Goal: Task Accomplishment & Management: Manage account settings

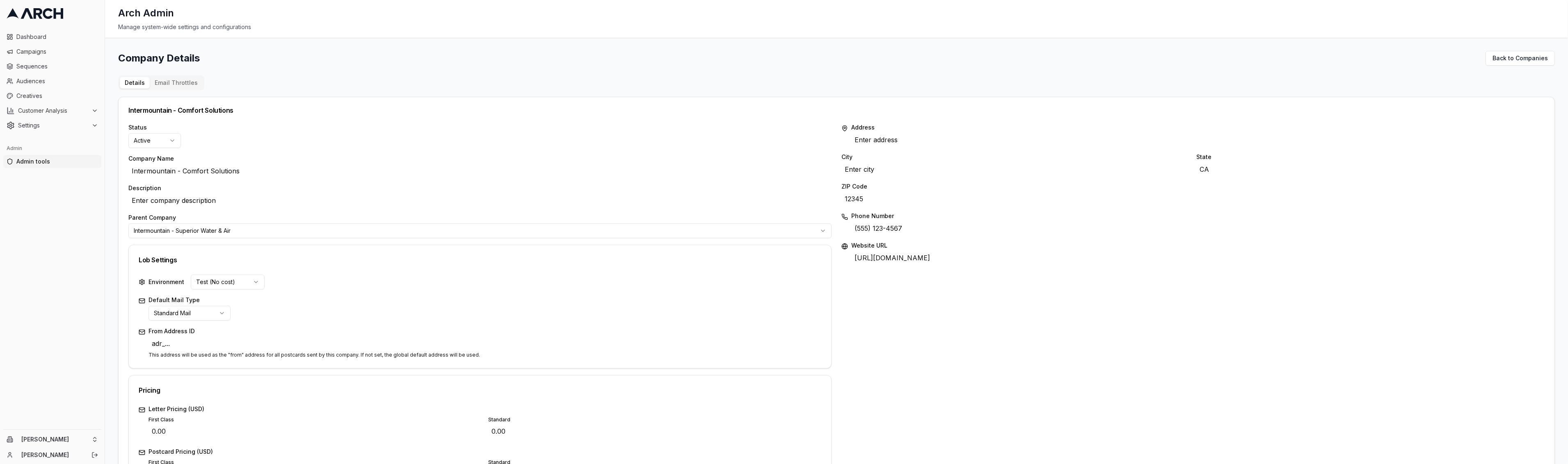
click at [180, 81] on button "Email Throttles" at bounding box center [176, 83] width 53 height 12
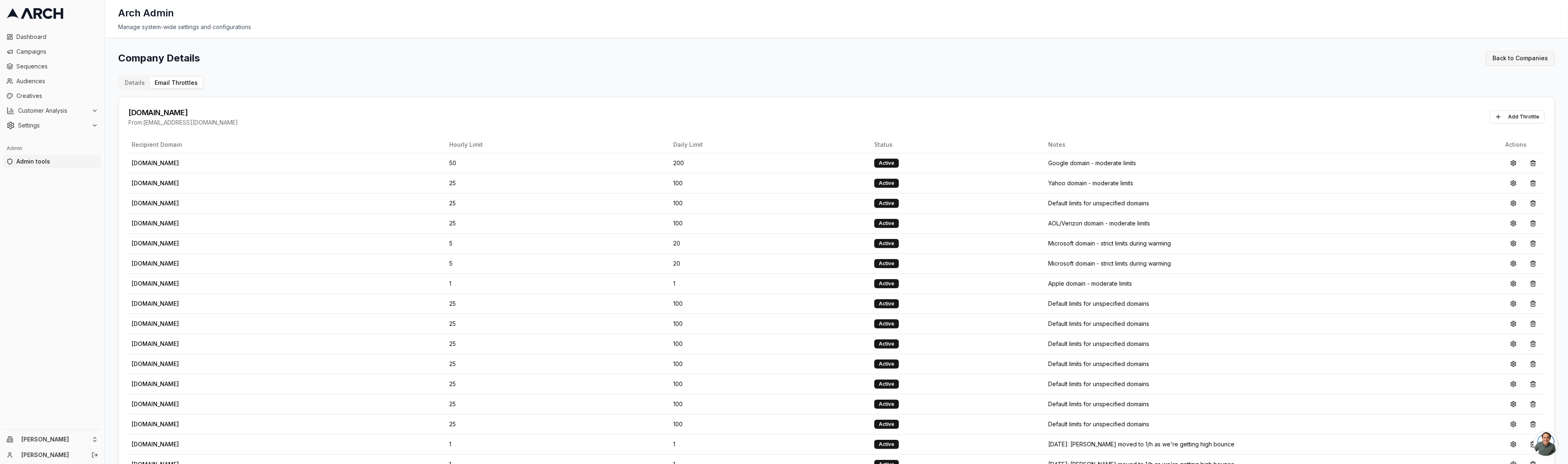
click at [1499, 52] on link "Back to Companies" at bounding box center [1521, 58] width 69 height 15
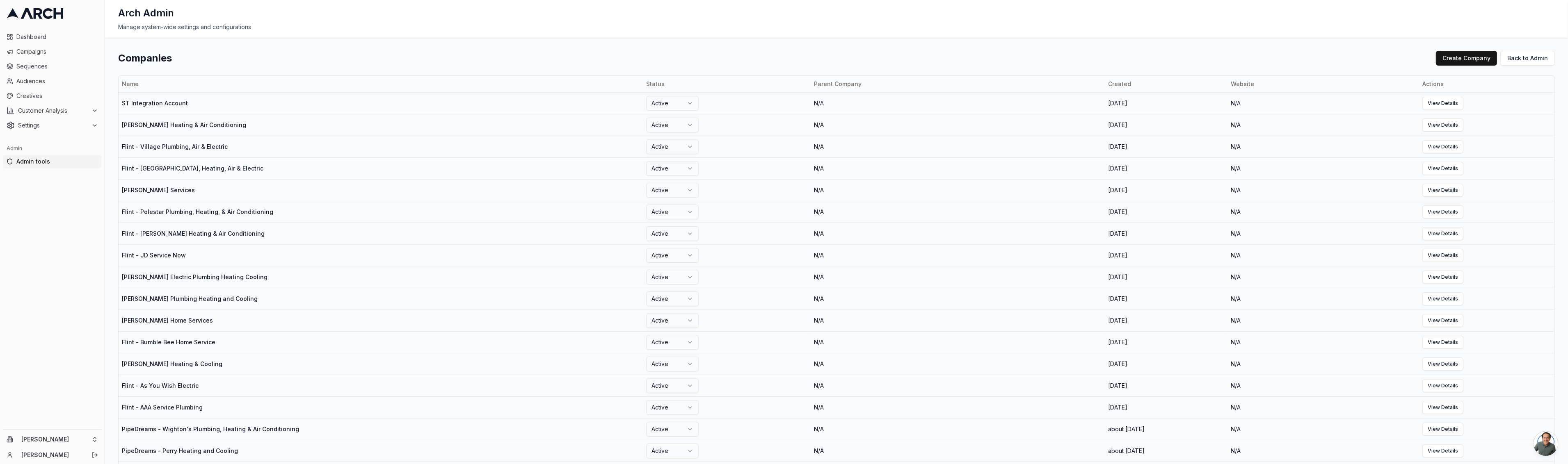
click at [1135, 63] on div "Companies Create Company Back to Admin" at bounding box center [836, 58] width 1437 height 15
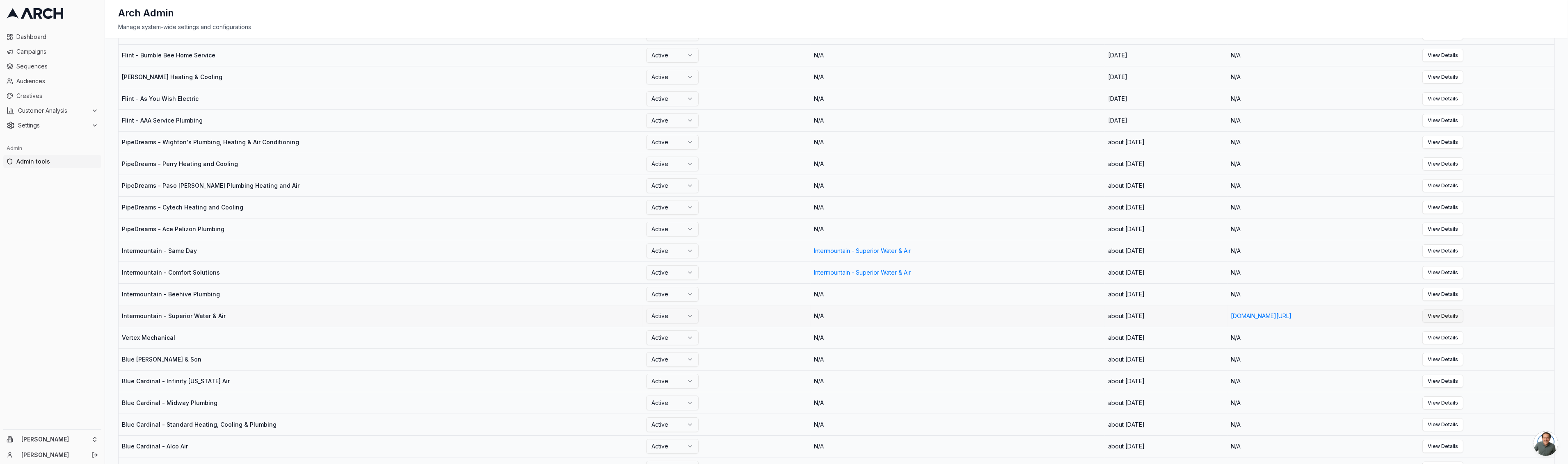
click at [1463, 316] on link "View Details" at bounding box center [1443, 316] width 41 height 13
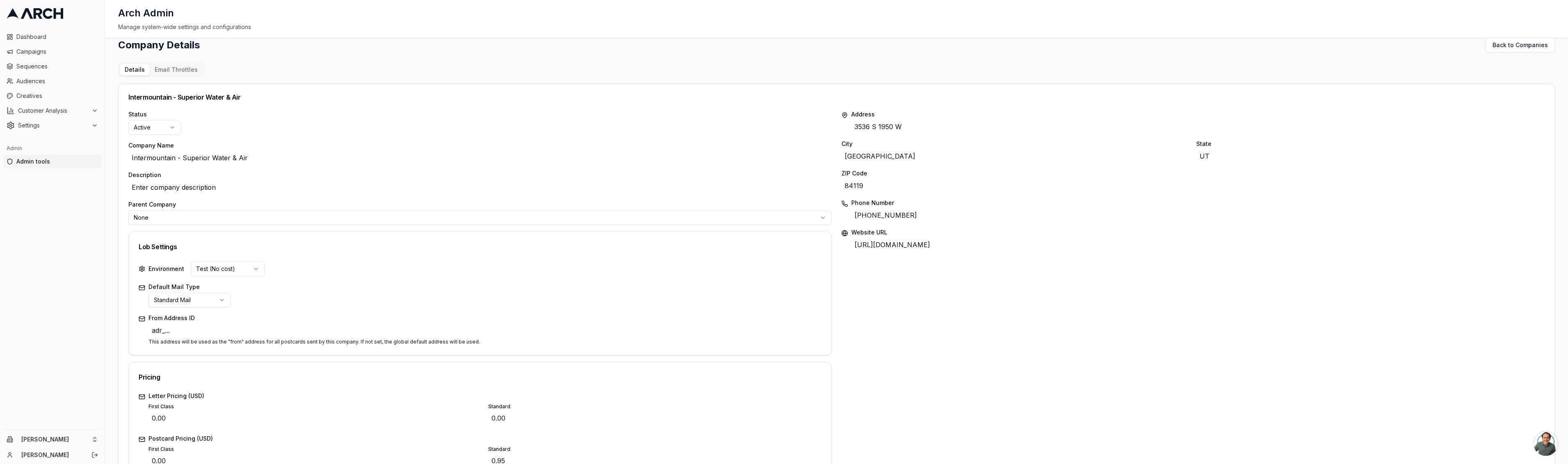
click at [180, 81] on div "Details Email Throttles Intermountain - Superior Water & Air Status Active Comp…" at bounding box center [836, 398] width 1437 height 673
click at [174, 71] on div "Company Details Back to Companies Details Email Throttles Intermountain - Super…" at bounding box center [836, 386] width 1437 height 698
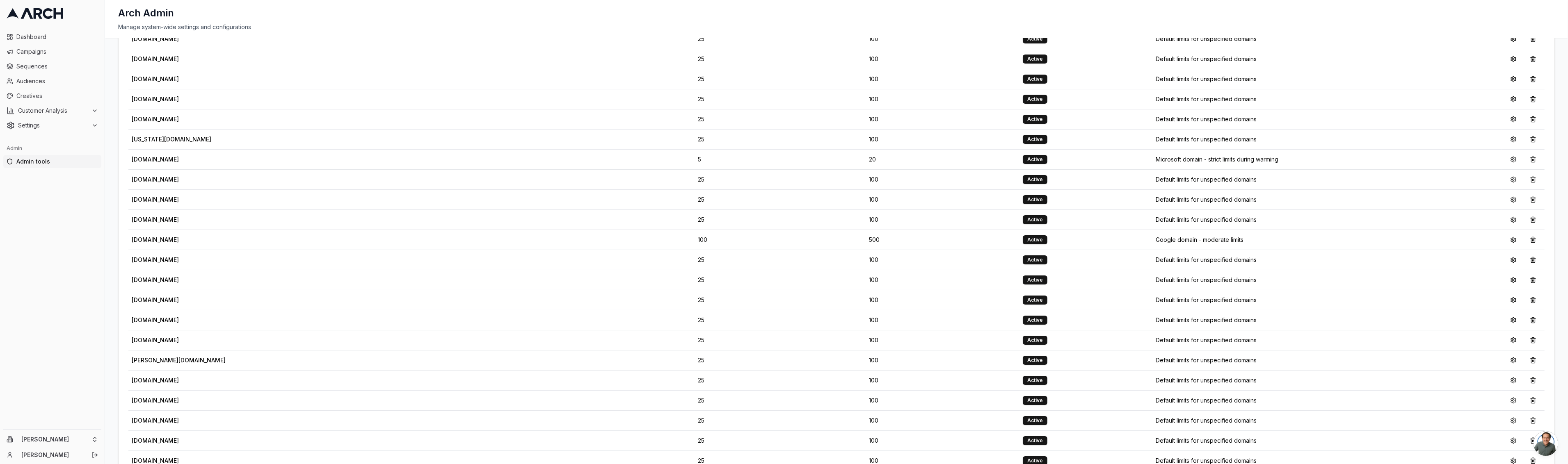
scroll to position [0, 0]
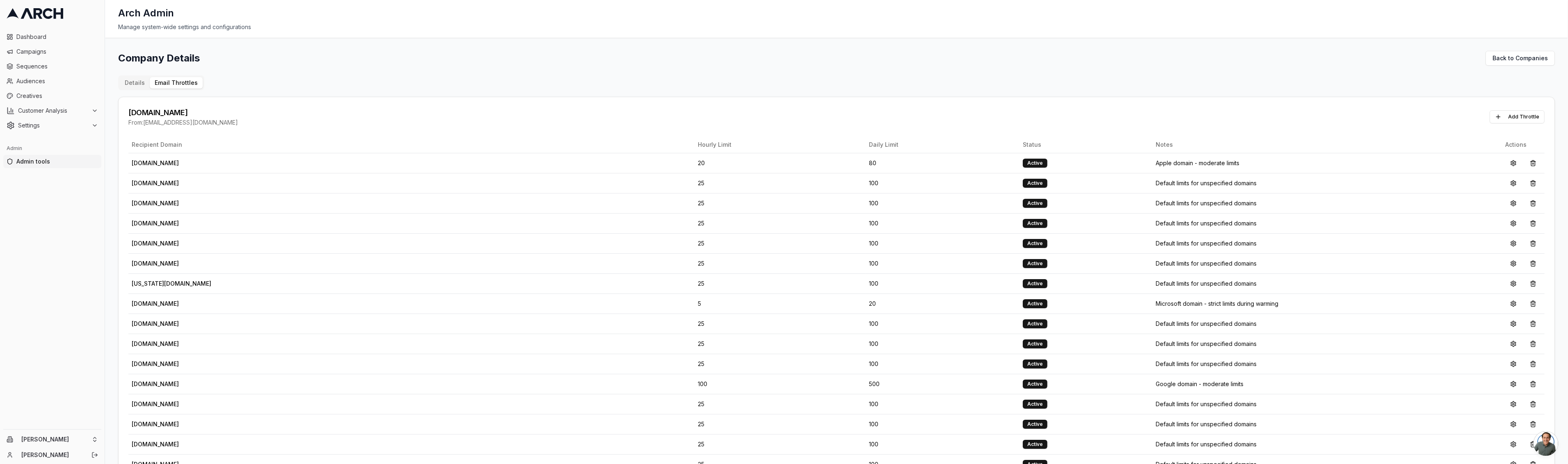
click at [125, 80] on button "Details" at bounding box center [135, 83] width 30 height 12
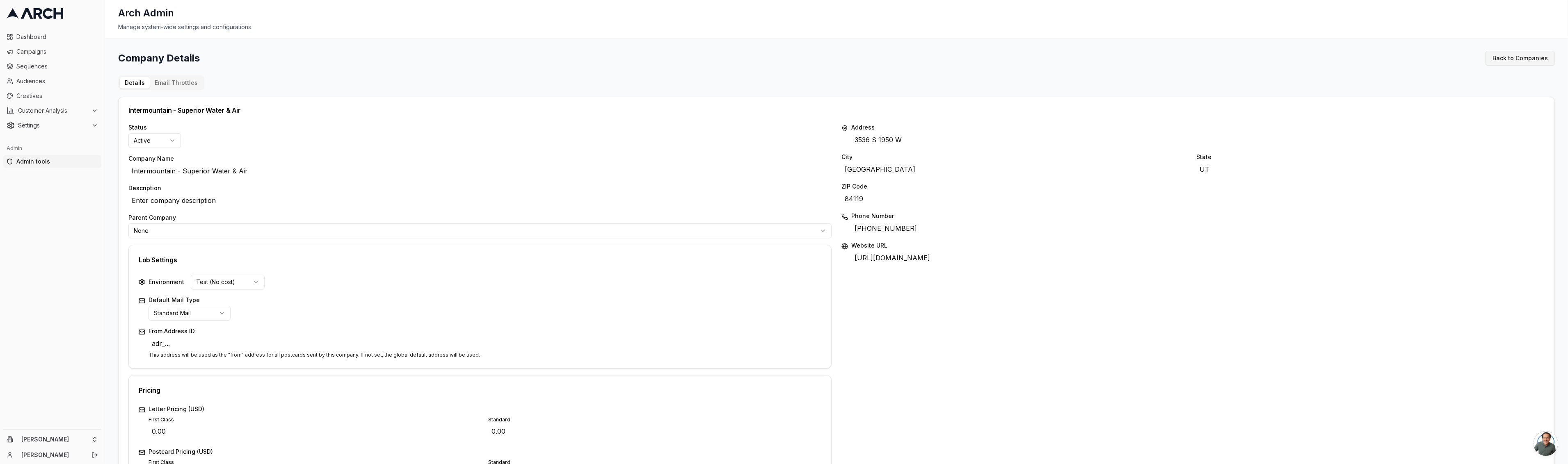
click at [1511, 55] on link "Back to Companies" at bounding box center [1521, 58] width 69 height 15
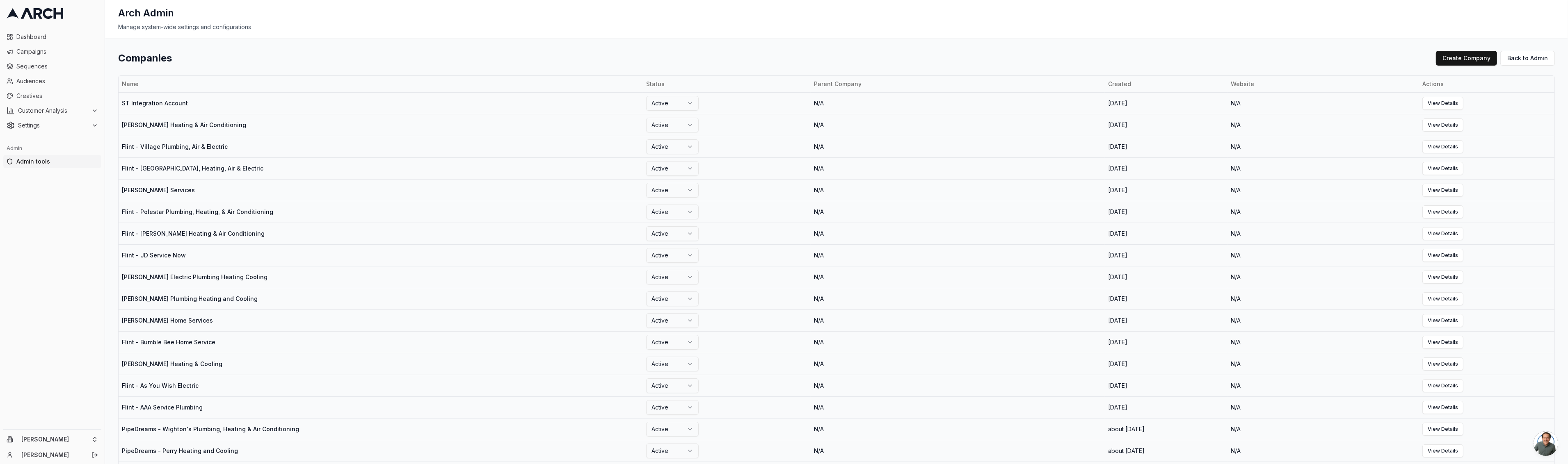
click at [1275, 24] on div "Manage system-wide settings and configurations" at bounding box center [836, 27] width 1437 height 8
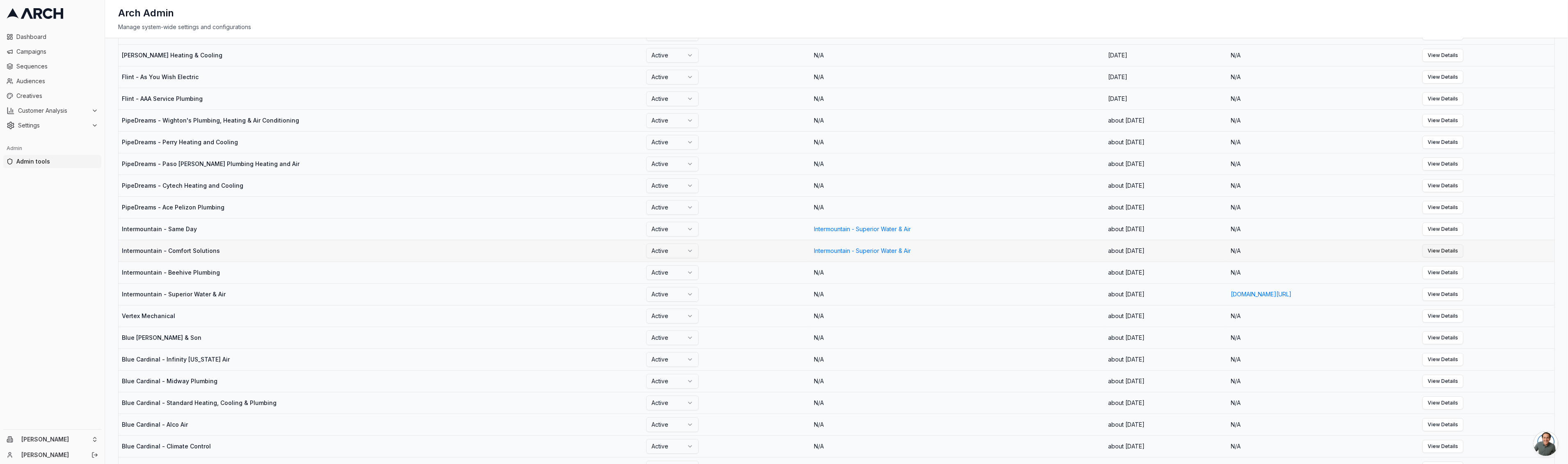
click at [1463, 249] on link "View Details" at bounding box center [1443, 251] width 41 height 13
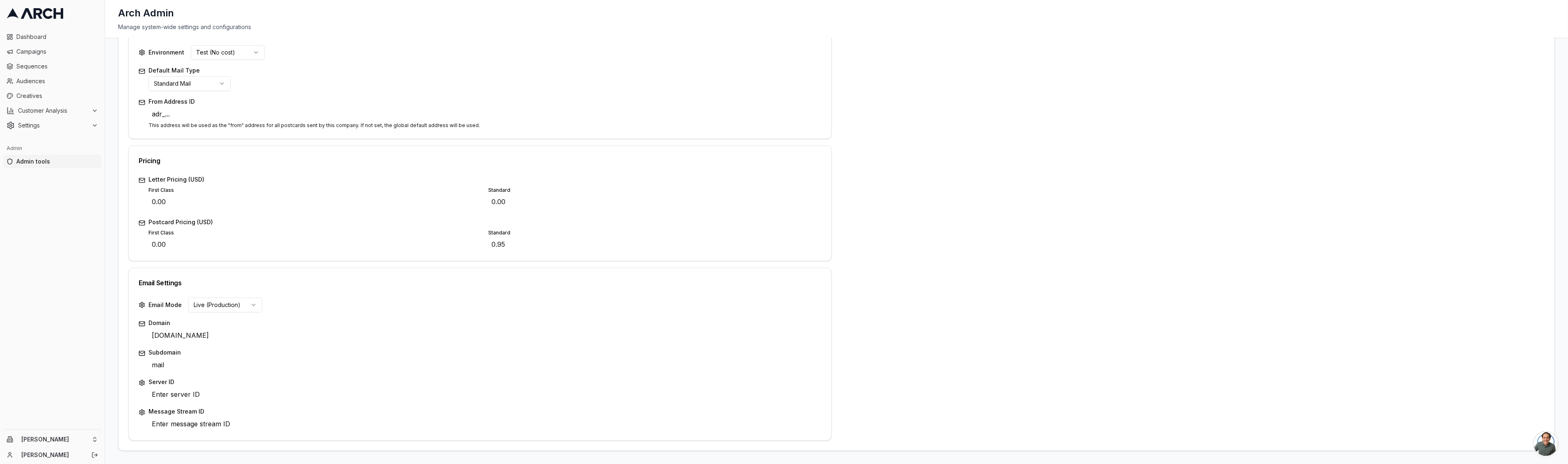
scroll to position [13, 0]
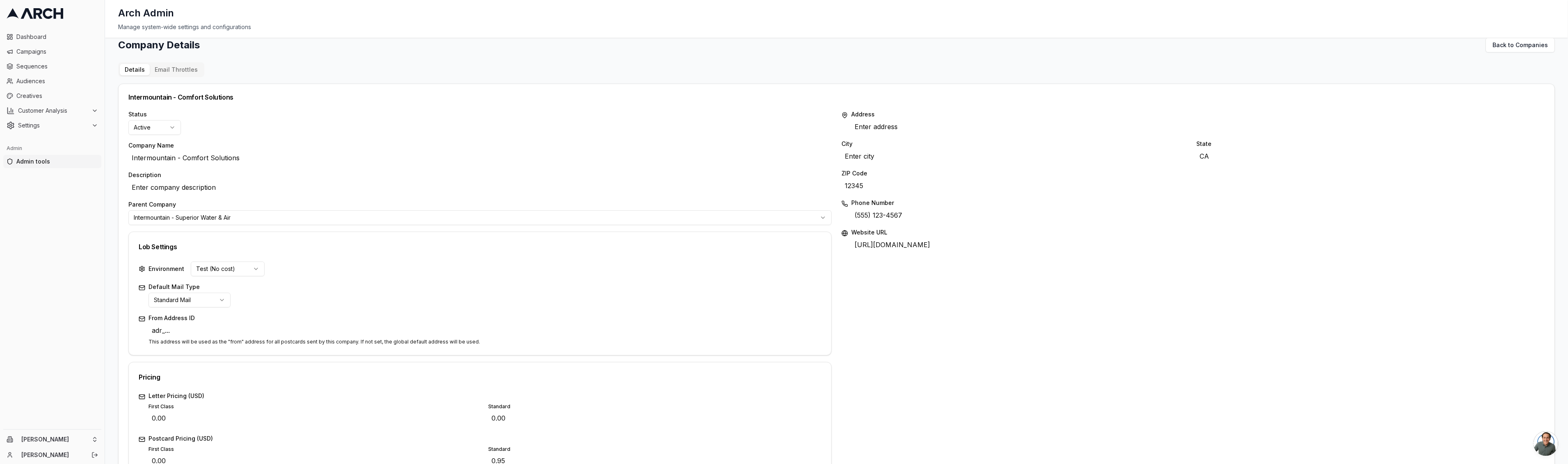
click at [191, 74] on div "Company Details Back to Companies Details Email Throttles Intermountain - Comfo…" at bounding box center [836, 352] width 1437 height 629
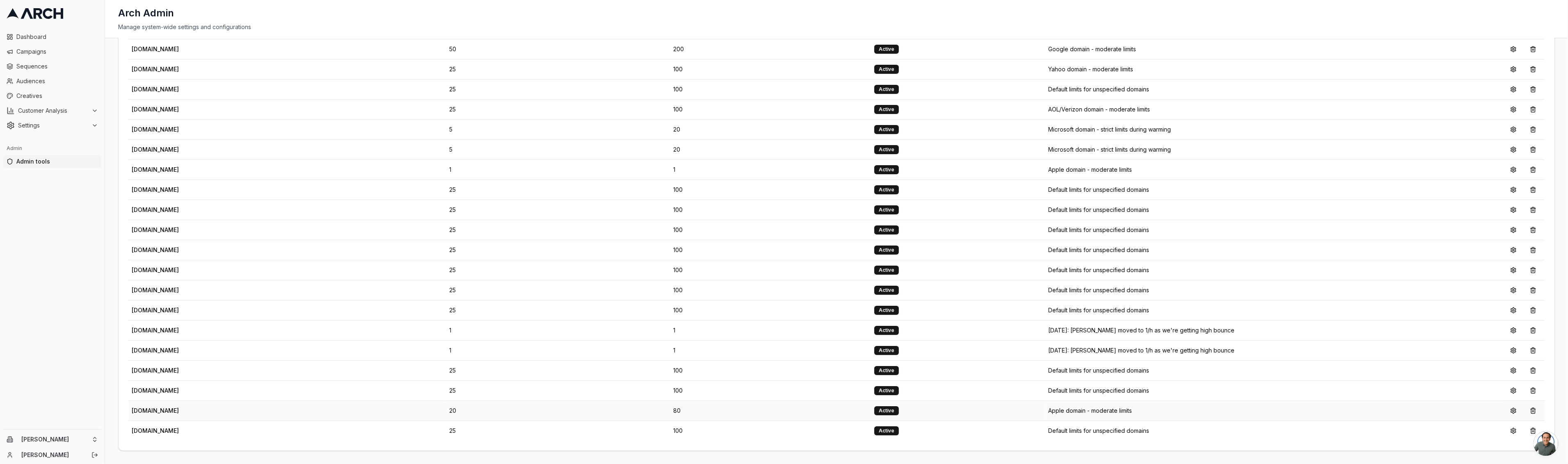
scroll to position [0, 0]
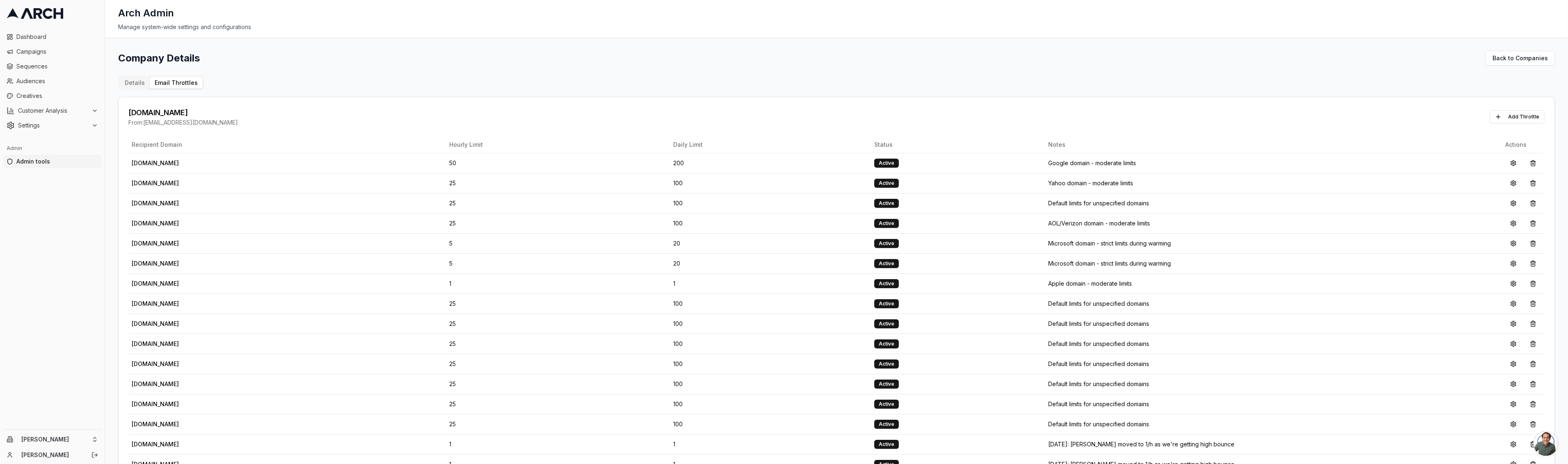
click at [143, 82] on button "Details" at bounding box center [135, 83] width 30 height 12
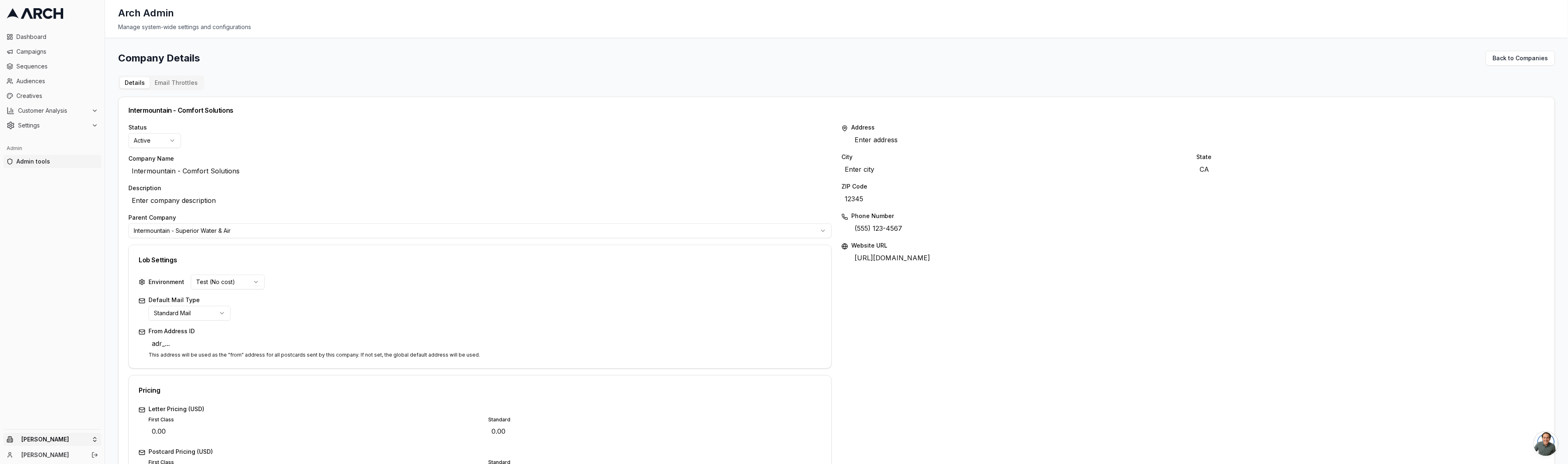
click at [61, 438] on html "Dashboard Campaigns Sequences Audiences Creatives Customer Analysis Settings Ad…" at bounding box center [784, 232] width 1568 height 464
click at [161, 315] on input "text" at bounding box center [157, 312] width 74 height 16
type input "comfort"
click at [52, 128] on span "Settings" at bounding box center [53, 125] width 70 height 8
click at [63, 188] on span "Email Sending Preferences" at bounding box center [59, 190] width 58 height 8
